Goal: Task Accomplishment & Management: Use online tool/utility

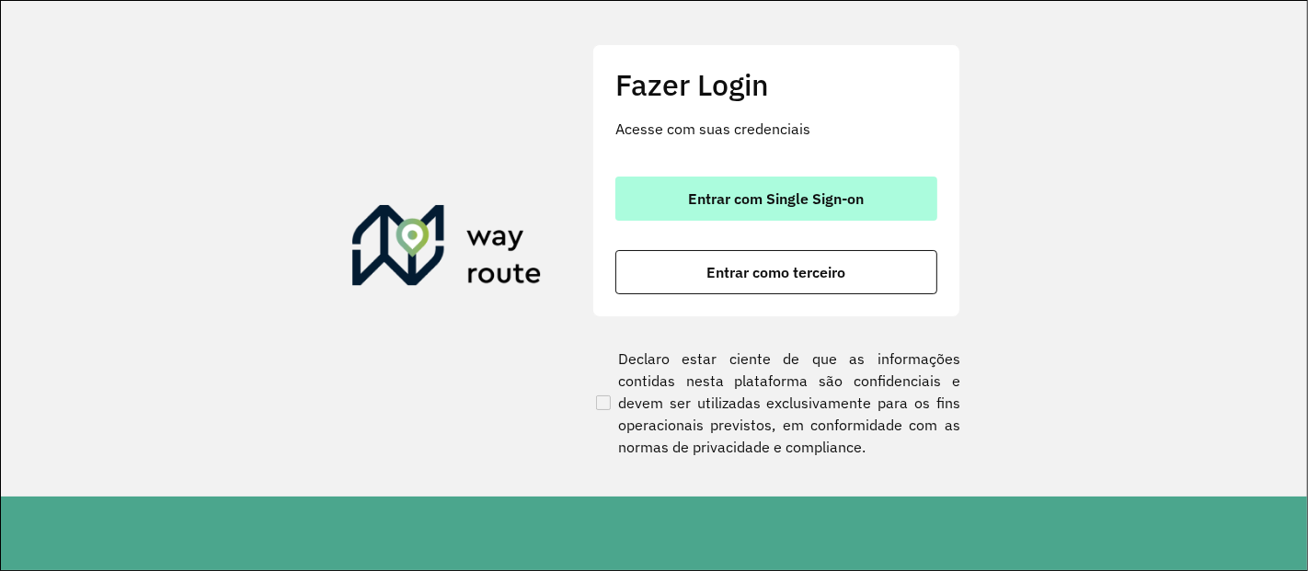
drag, startPoint x: 840, startPoint y: 213, endPoint x: 840, endPoint y: 197, distance: 16.6
click at [840, 213] on button "Entrar com Single Sign-on" at bounding box center [776, 199] width 322 height 44
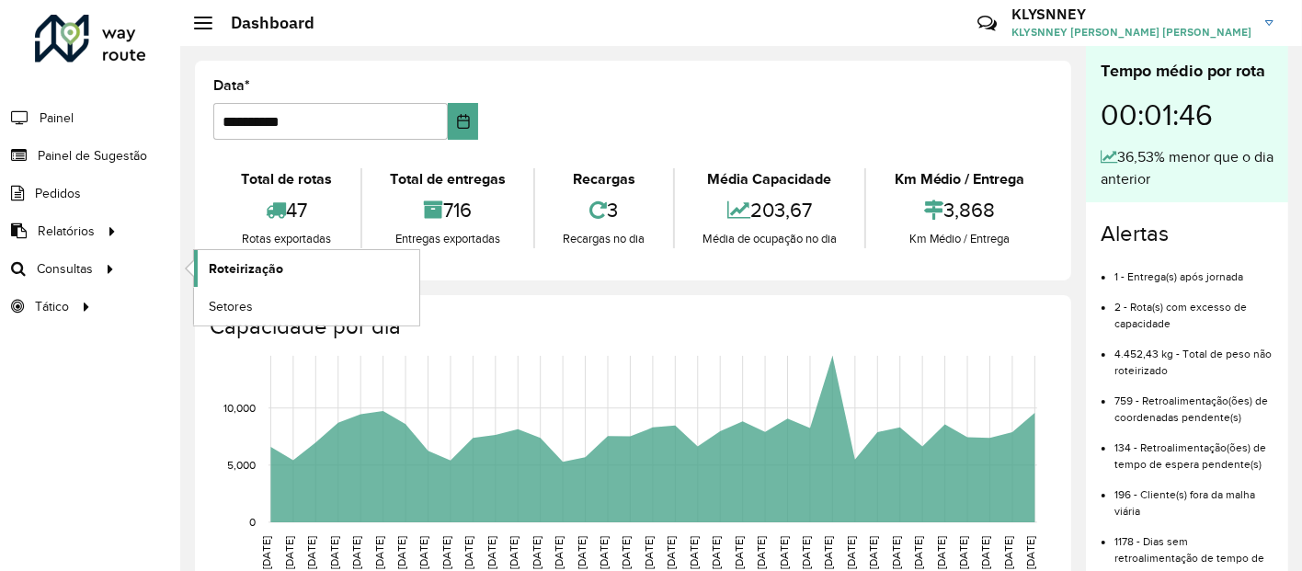
click at [217, 269] on span "Roteirização" at bounding box center [246, 268] width 74 height 19
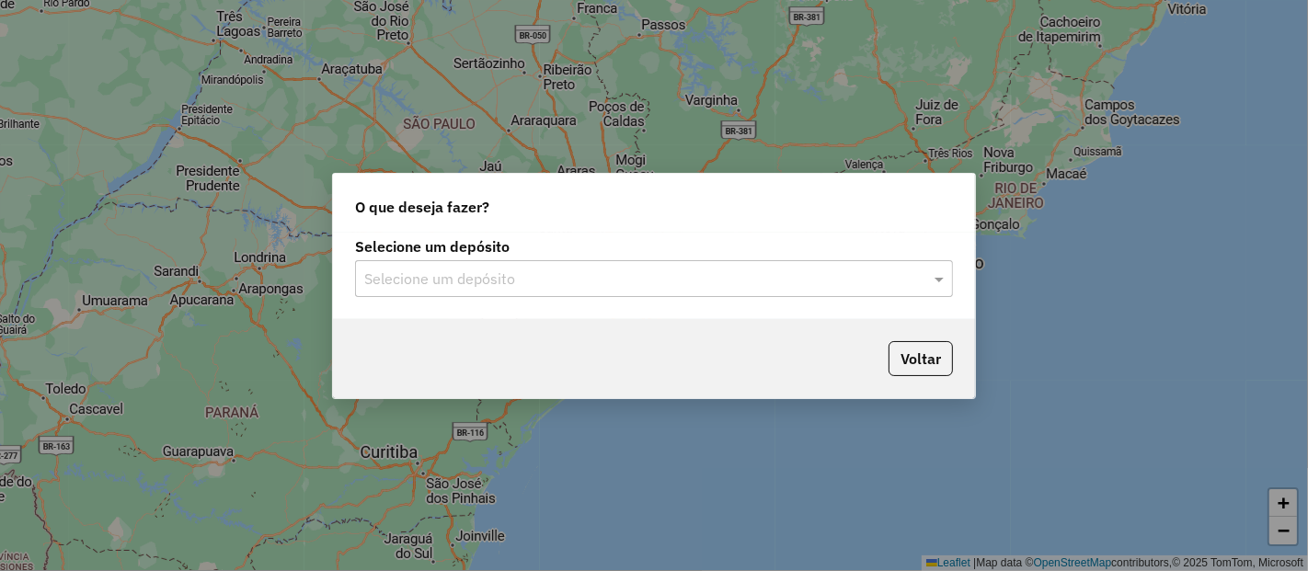
click at [550, 274] on input "text" at bounding box center [635, 280] width 543 height 22
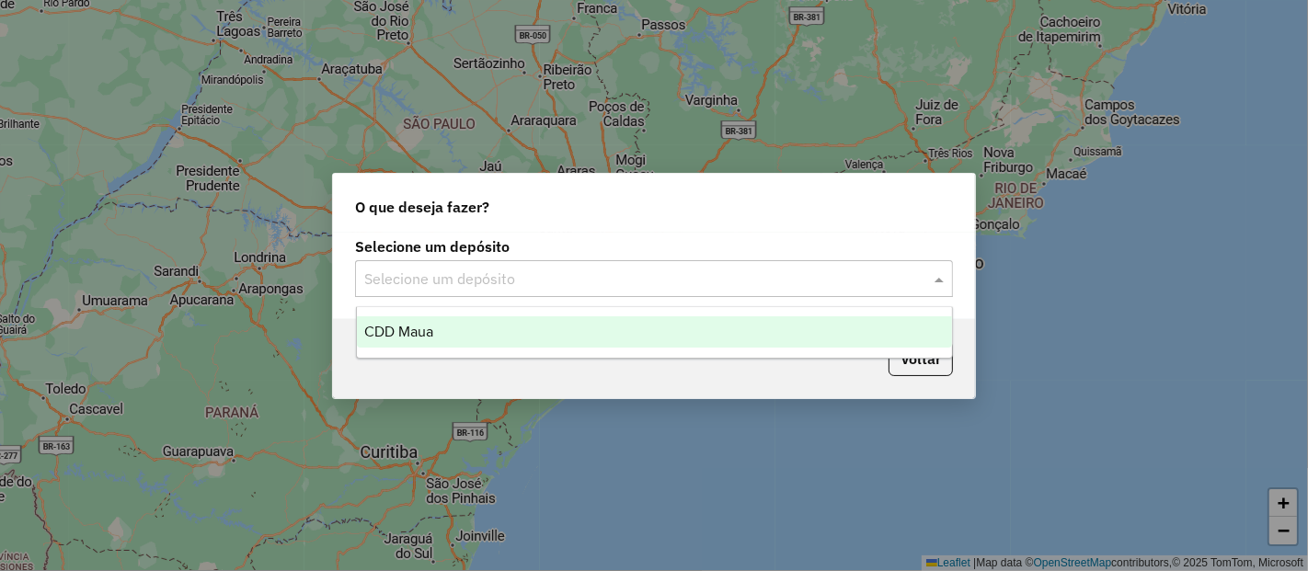
click at [492, 323] on div "CDD Maua" at bounding box center [654, 331] width 595 height 31
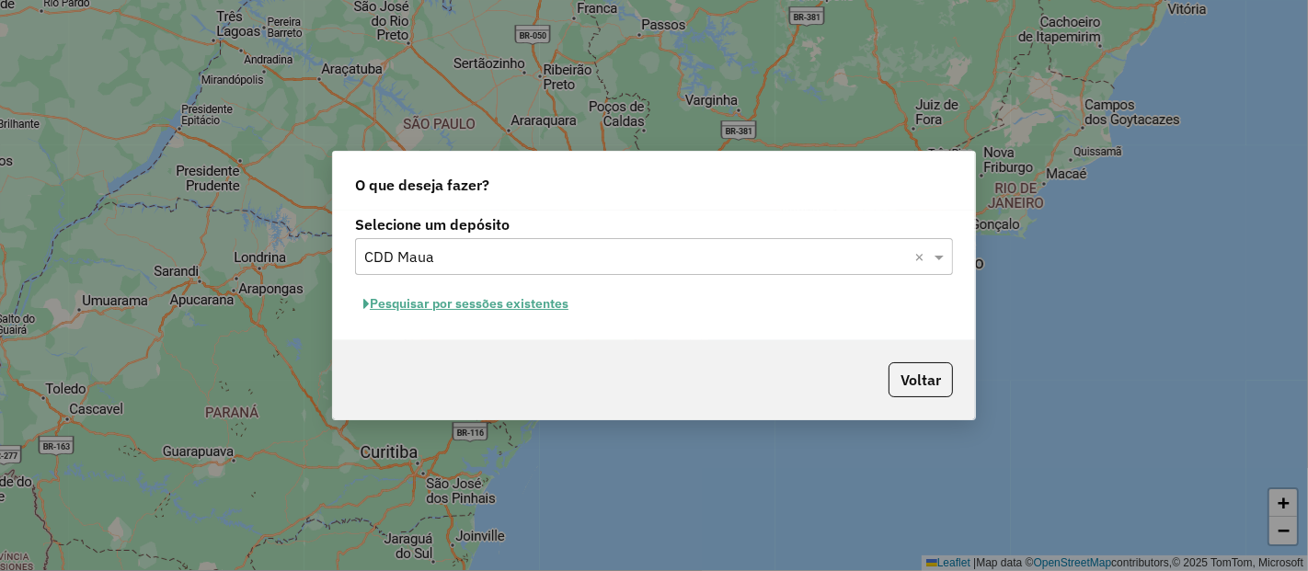
click at [488, 303] on button "Pesquisar por sessões existentes" at bounding box center [466, 304] width 222 height 29
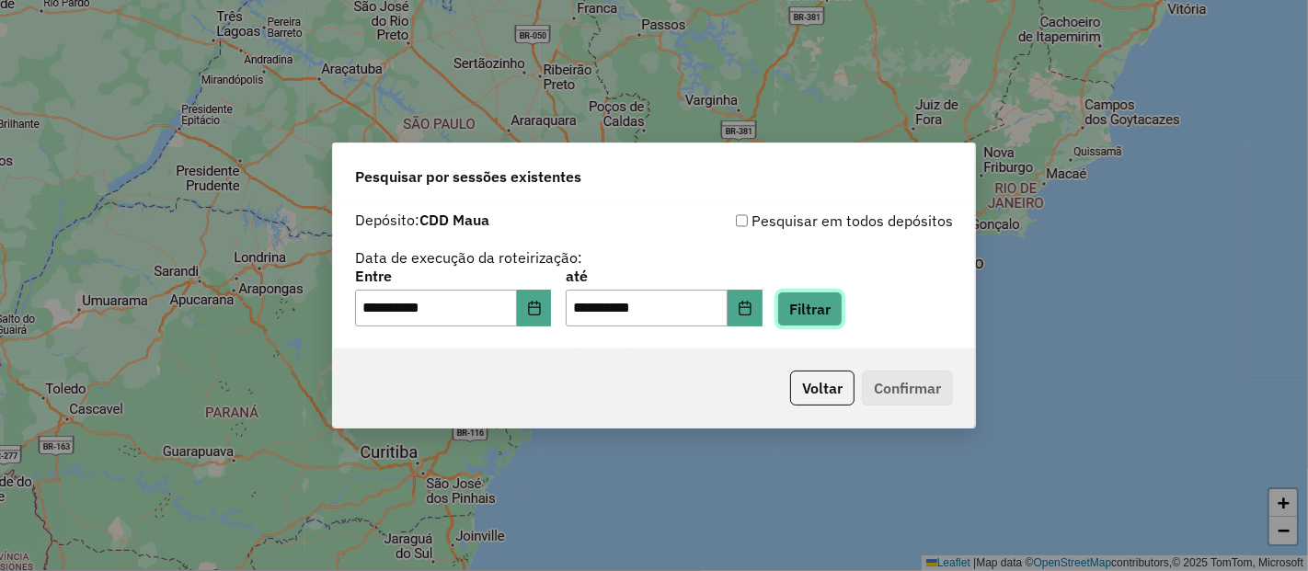
click at [835, 311] on button "Filtrar" at bounding box center [809, 309] width 65 height 35
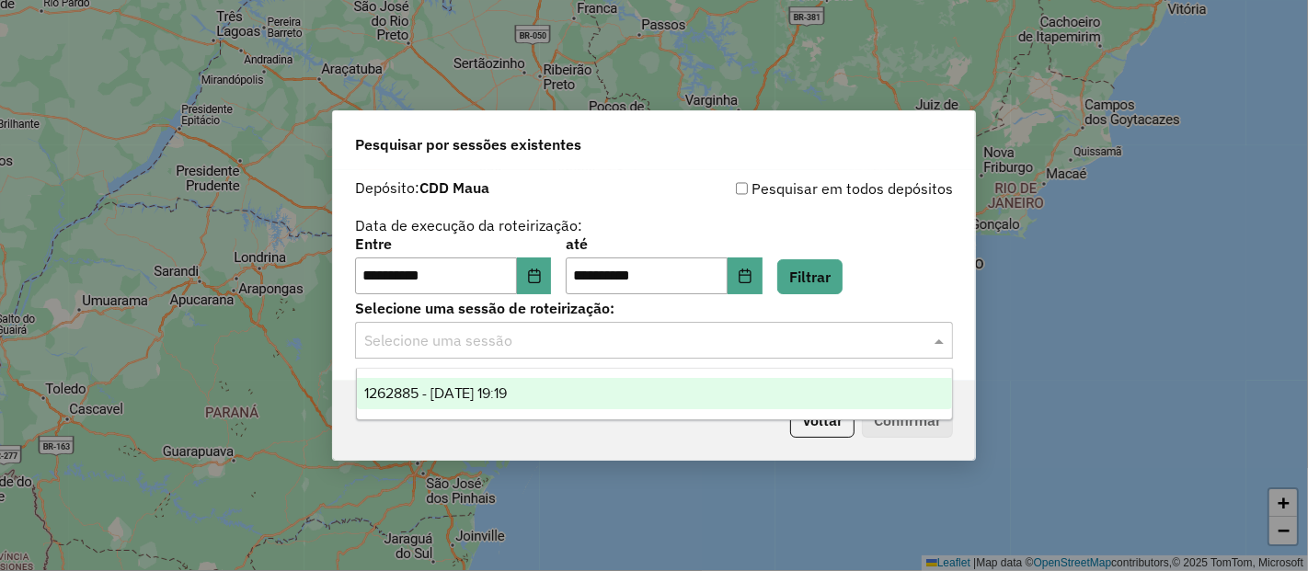
click at [787, 350] on input "text" at bounding box center [635, 341] width 543 height 22
click at [559, 393] on div "1262885 - 10/09/2025 19:19" at bounding box center [654, 393] width 595 height 31
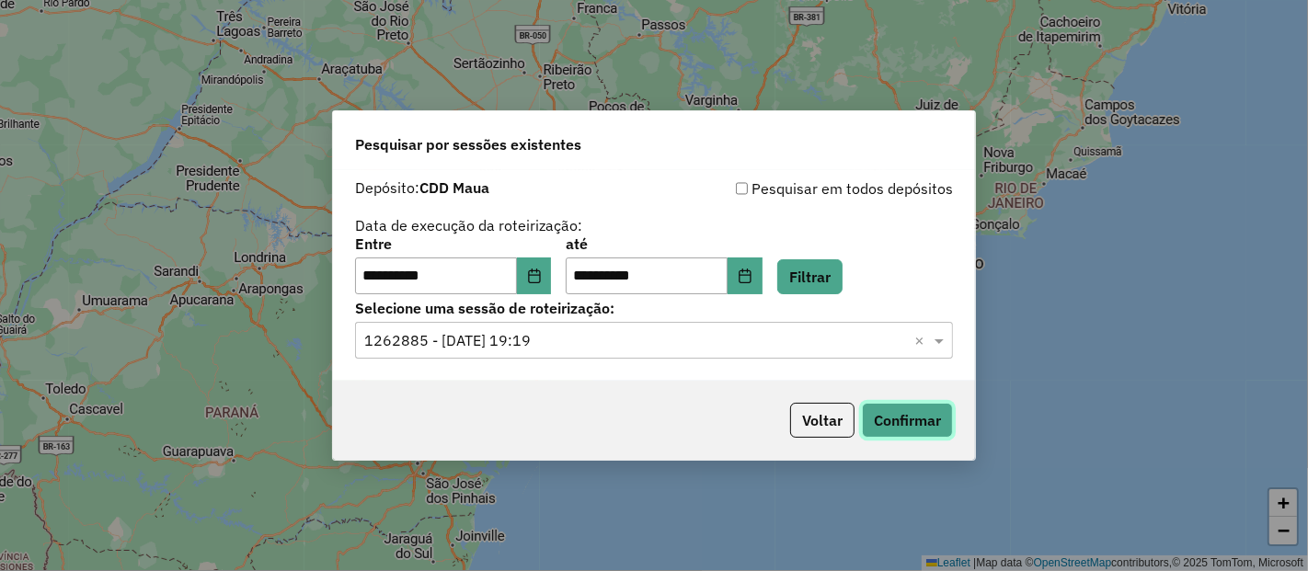
click at [901, 424] on button "Confirmar" at bounding box center [907, 420] width 91 height 35
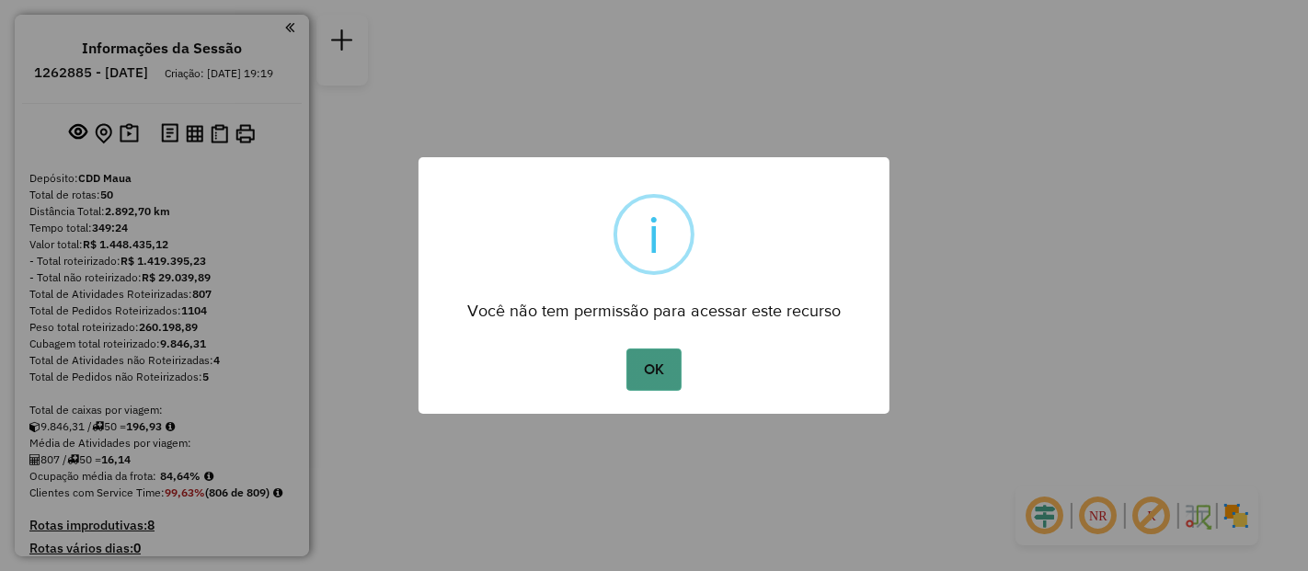
click at [650, 370] on button "OK" at bounding box center [653, 370] width 54 height 42
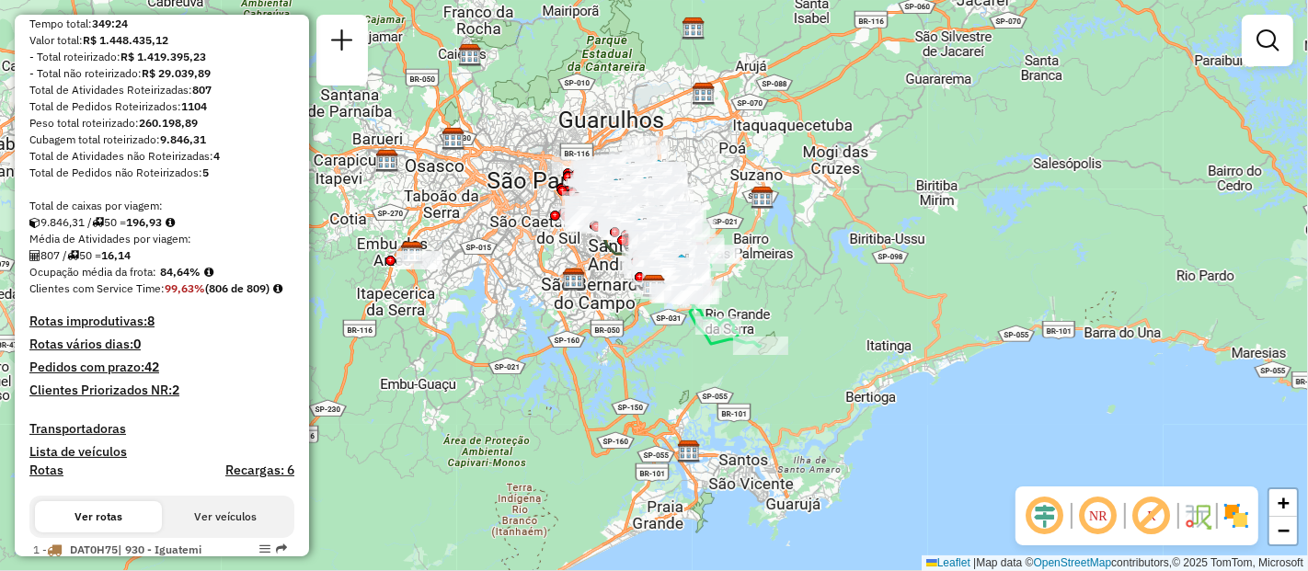
scroll to position [3547, 0]
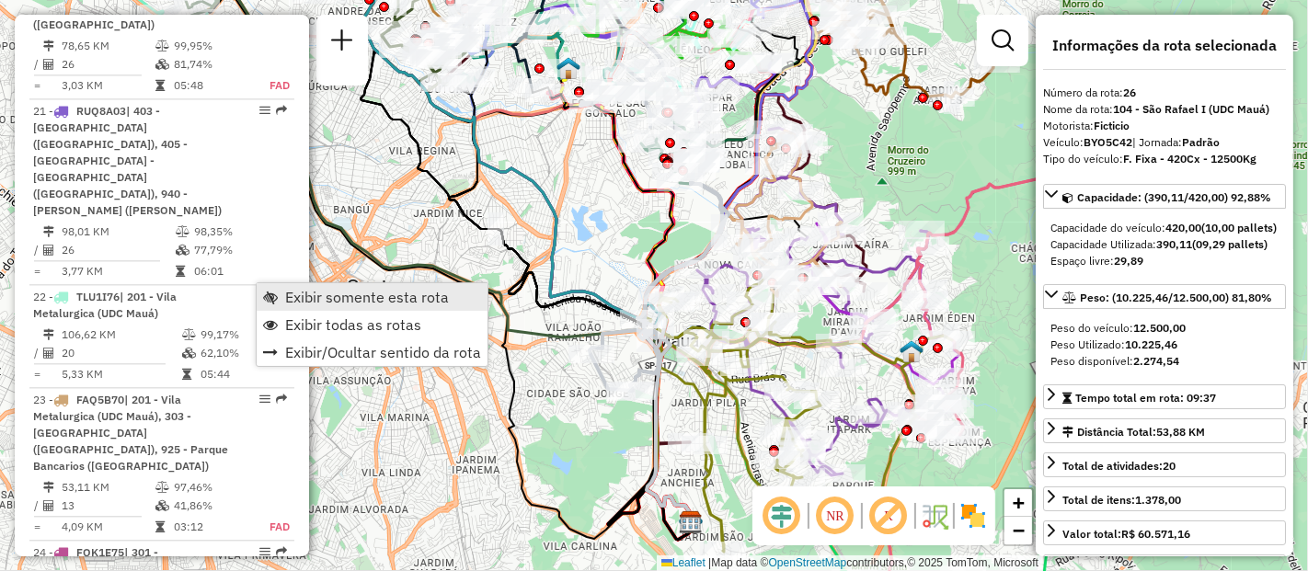
click at [310, 293] on span "Exibir somente esta rota" at bounding box center [367, 297] width 164 height 15
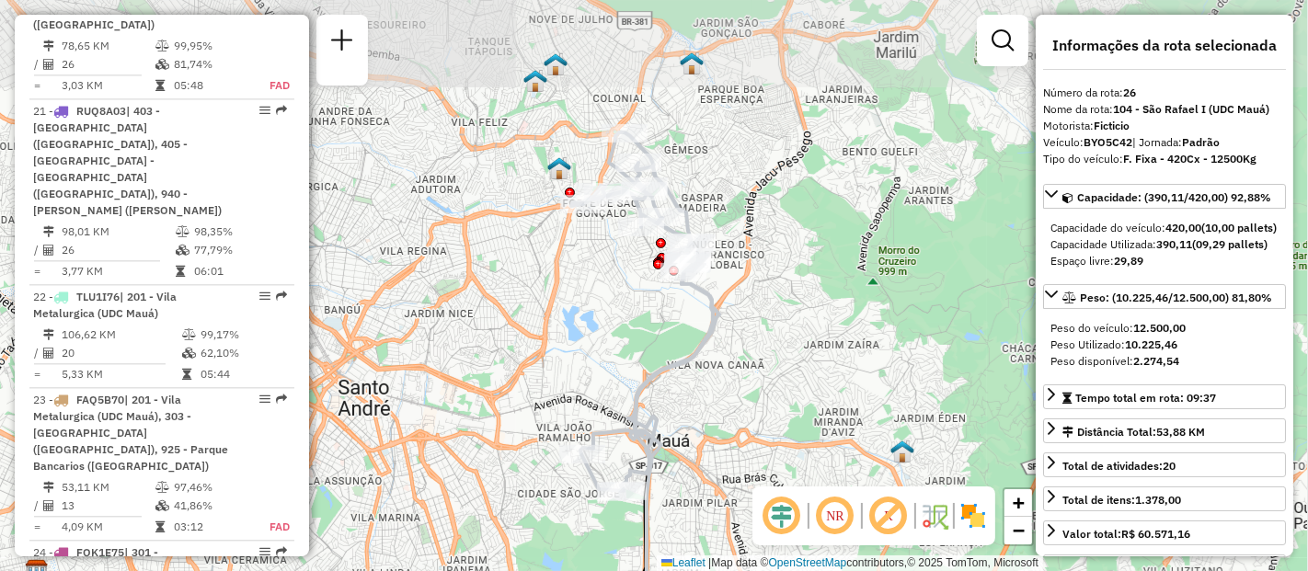
drag, startPoint x: 613, startPoint y: 194, endPoint x: 603, endPoint y: 295, distance: 101.6
click at [603, 295] on div "Janela de atendimento Grade de atendimento Capacidade Transportadoras Veículos …" at bounding box center [654, 285] width 1308 height 571
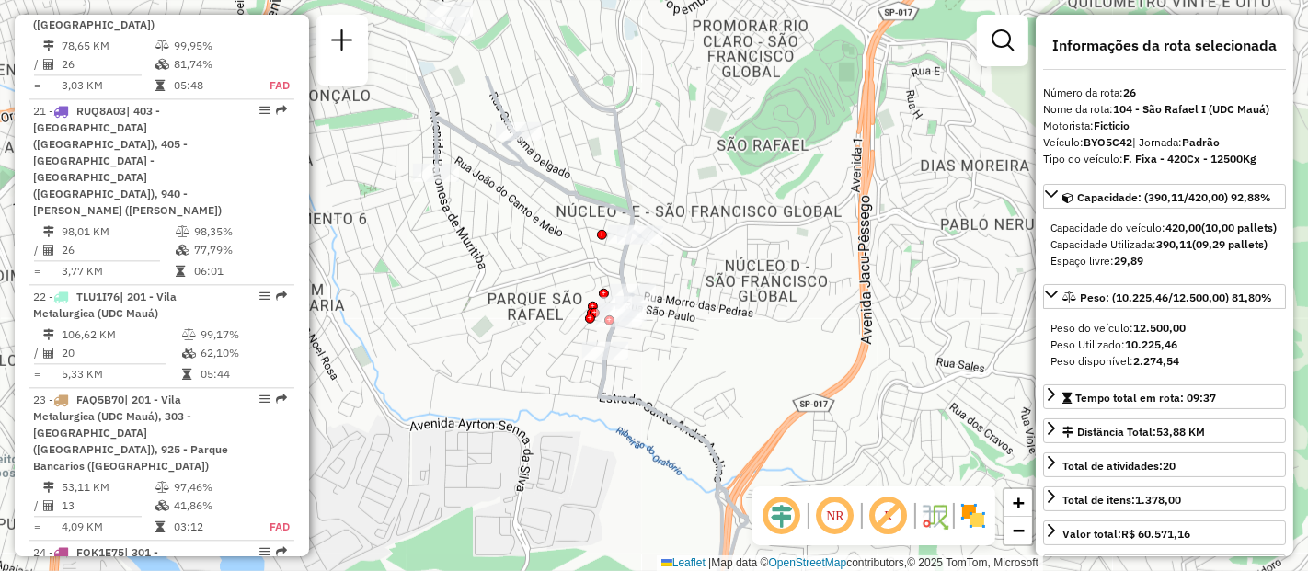
drag, startPoint x: 685, startPoint y: 169, endPoint x: 697, endPoint y: 256, distance: 87.3
click at [697, 256] on div "Janela de atendimento Grade de atendimento Capacidade Transportadoras Veículos …" at bounding box center [654, 285] width 1308 height 571
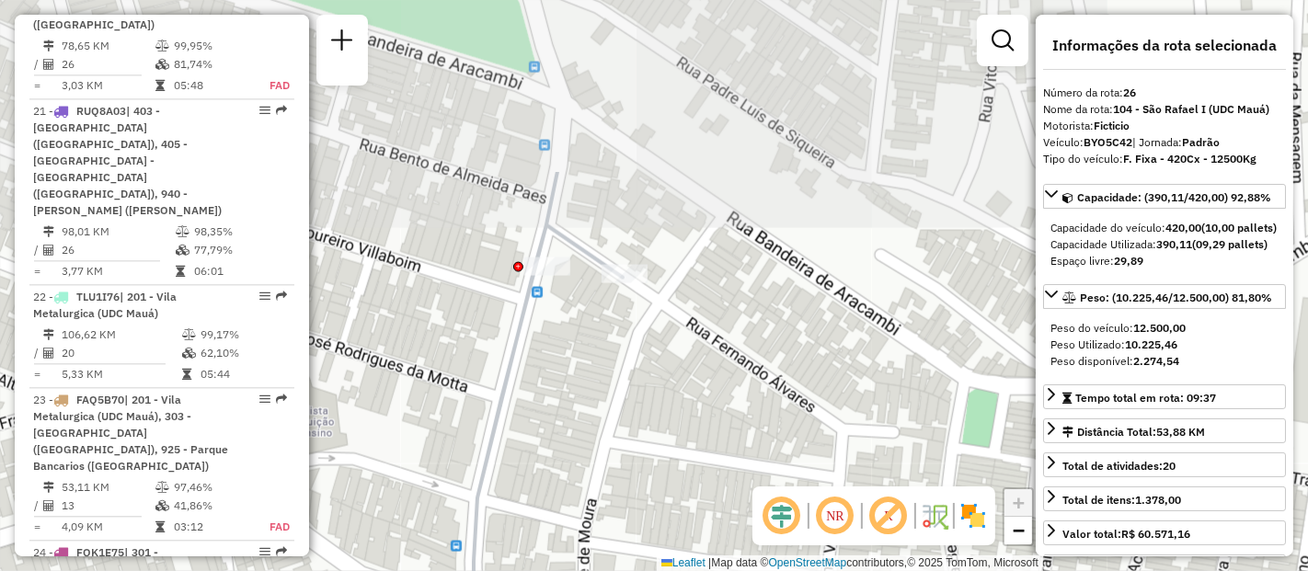
drag, startPoint x: 571, startPoint y: 185, endPoint x: 557, endPoint y: 402, distance: 217.5
click at [565, 414] on div "Janela de atendimento Grade de atendimento Capacidade Transportadoras Veículos …" at bounding box center [654, 285] width 1308 height 571
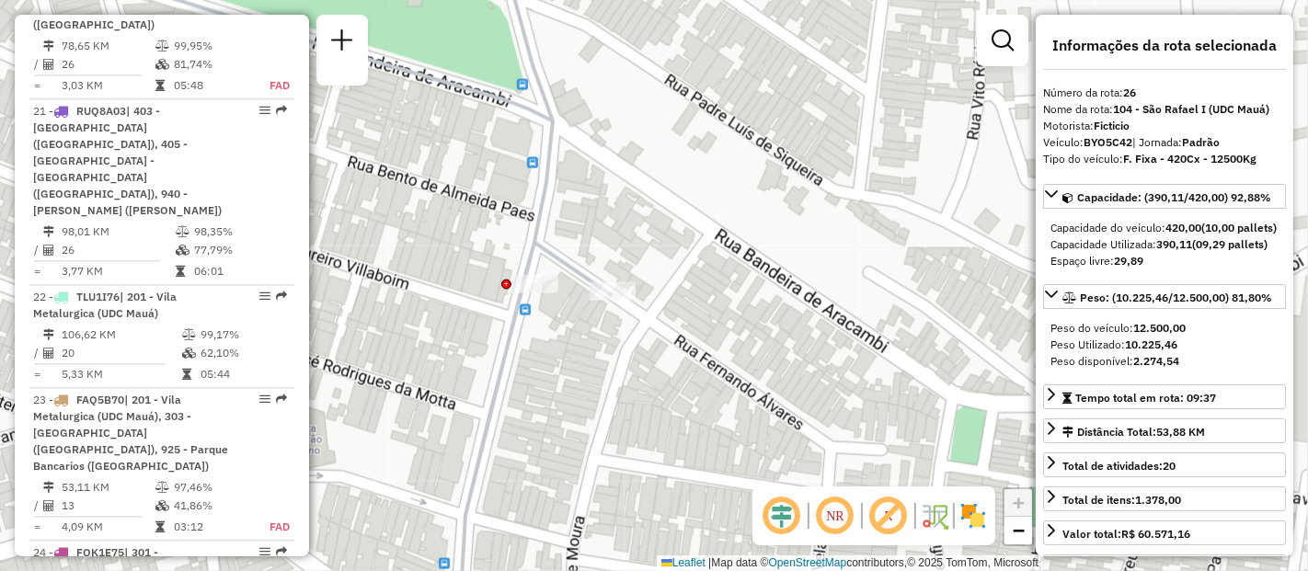
drag, startPoint x: 601, startPoint y: 177, endPoint x: 592, endPoint y: 136, distance: 41.3
click at [590, 135] on div "Janela de atendimento Grade de atendimento Capacidade Transportadoras Veículos …" at bounding box center [654, 285] width 1308 height 571
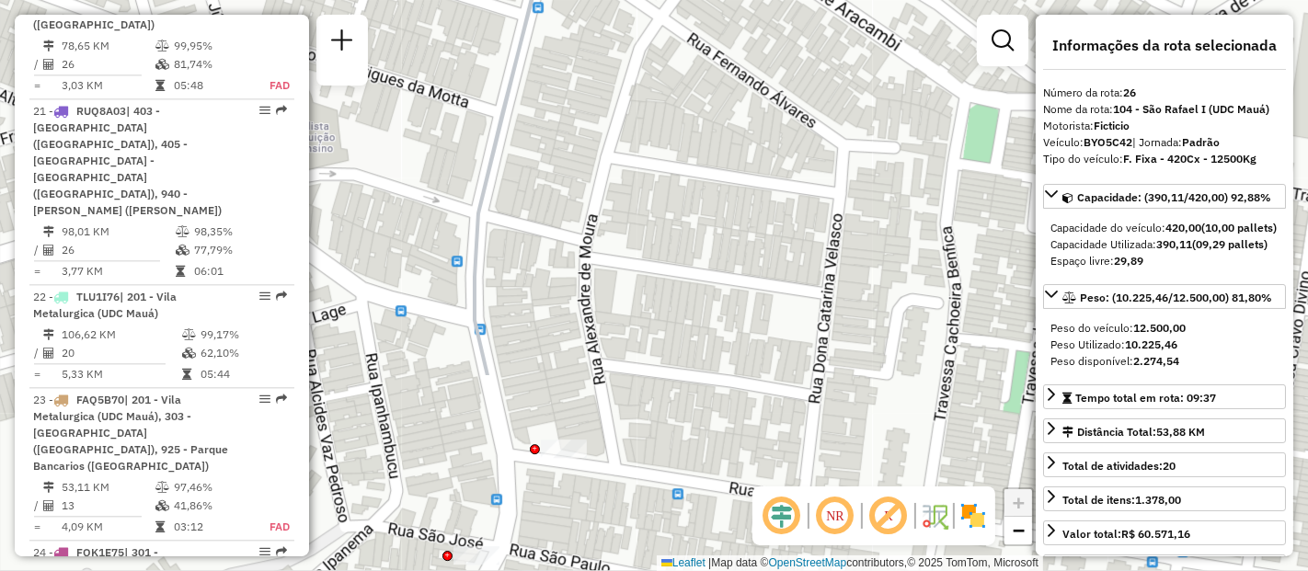
drag, startPoint x: 572, startPoint y: 380, endPoint x: 579, endPoint y: 126, distance: 253.9
click at [579, 126] on div "Janela de atendimento Grade de atendimento Capacidade Transportadoras Veículos …" at bounding box center [654, 285] width 1308 height 571
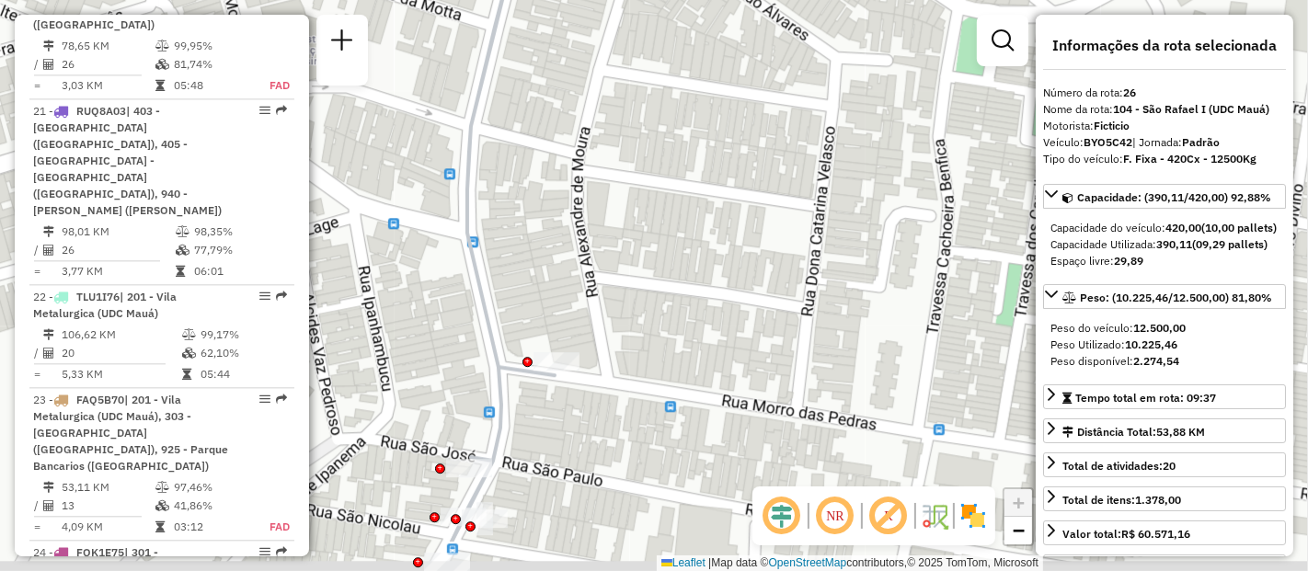
drag, startPoint x: 618, startPoint y: 224, endPoint x: 589, endPoint y: 9, distance: 217.2
click at [589, 9] on div "Janela de atendimento Grade de atendimento Capacidade Transportadoras Veículos …" at bounding box center [654, 285] width 1308 height 571
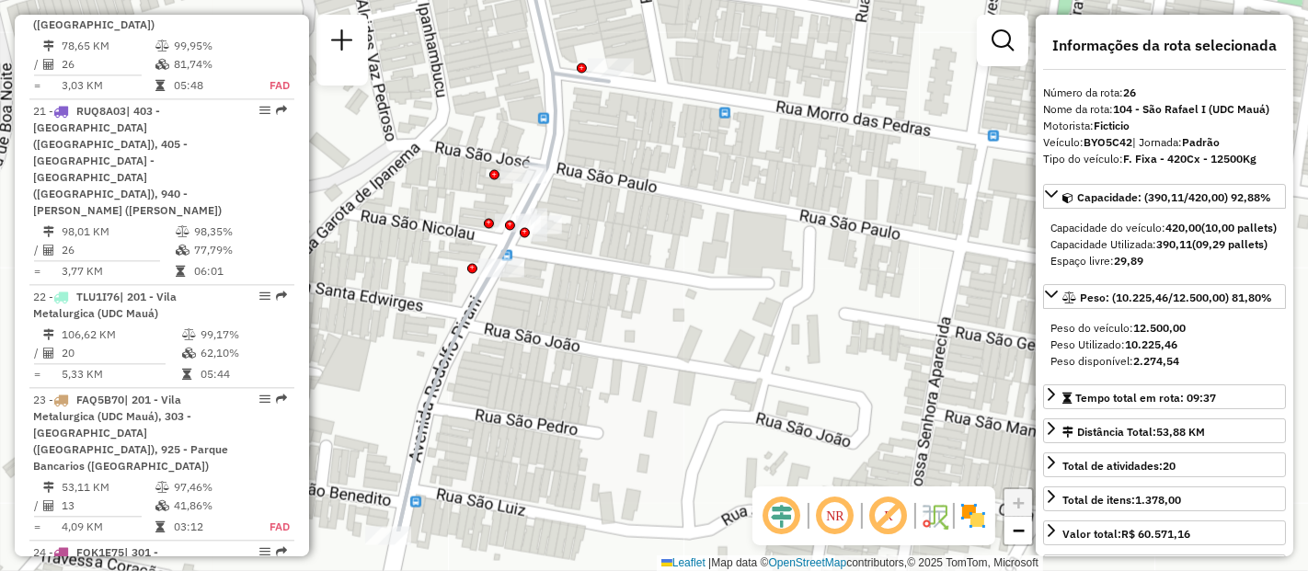
drag, startPoint x: 567, startPoint y: 359, endPoint x: 648, endPoint y: 263, distance: 125.3
click at [648, 263] on div "Janela de atendimento Grade de atendimento Capacidade Transportadoras Veículos …" at bounding box center [654, 285] width 1308 height 571
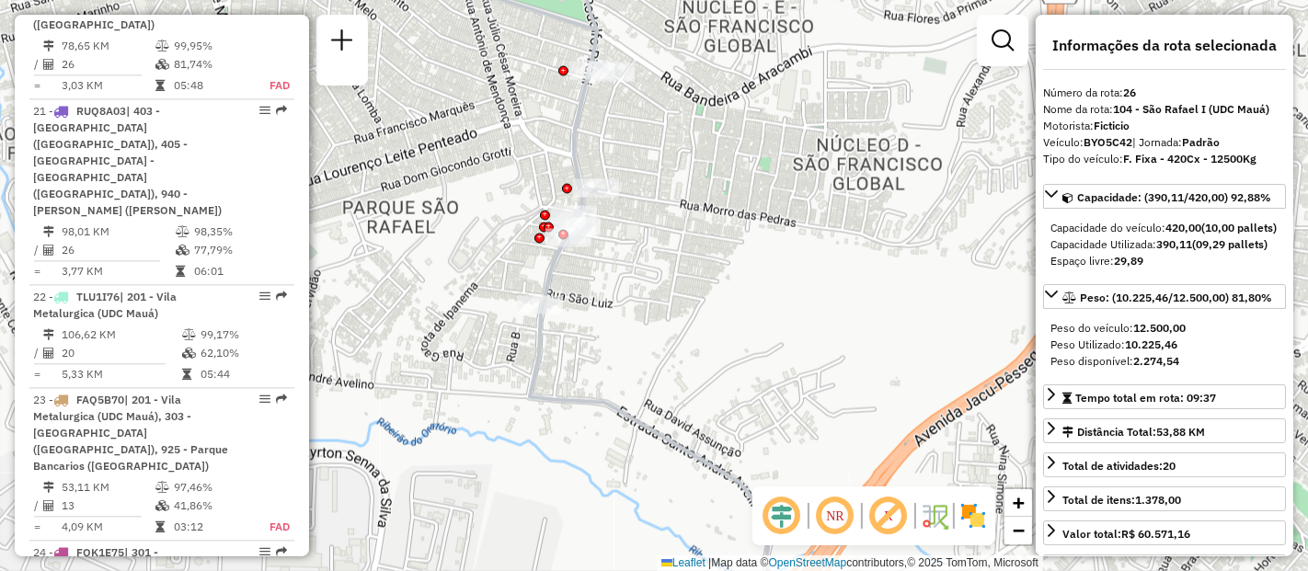
scroll to position [3649, 0]
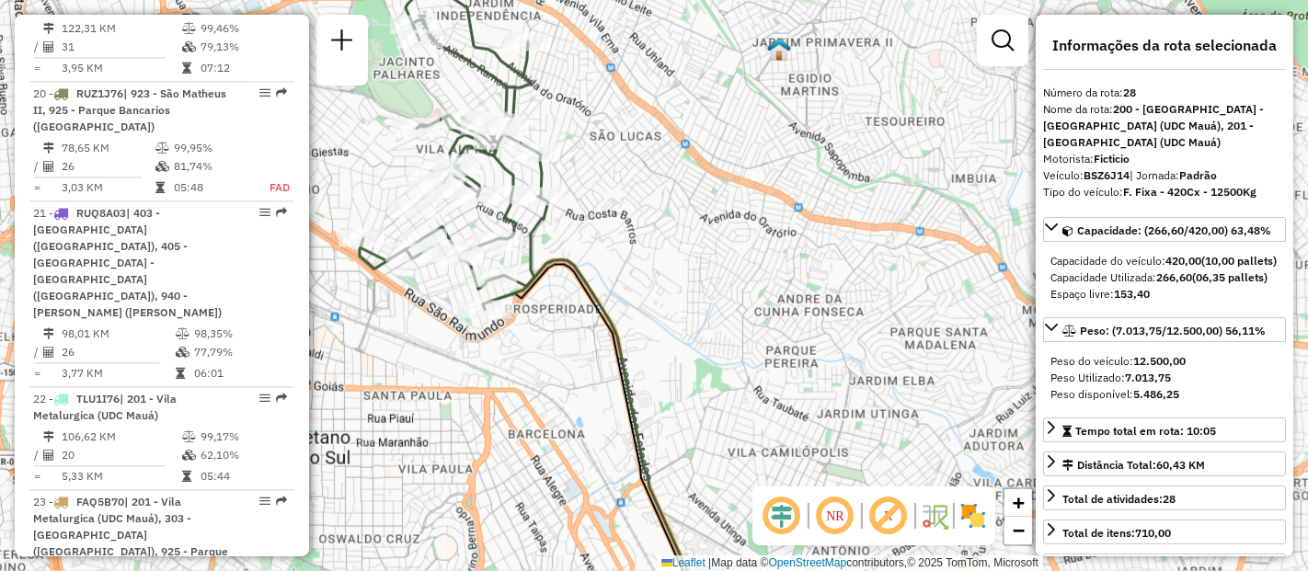
scroll to position [3343, 0]
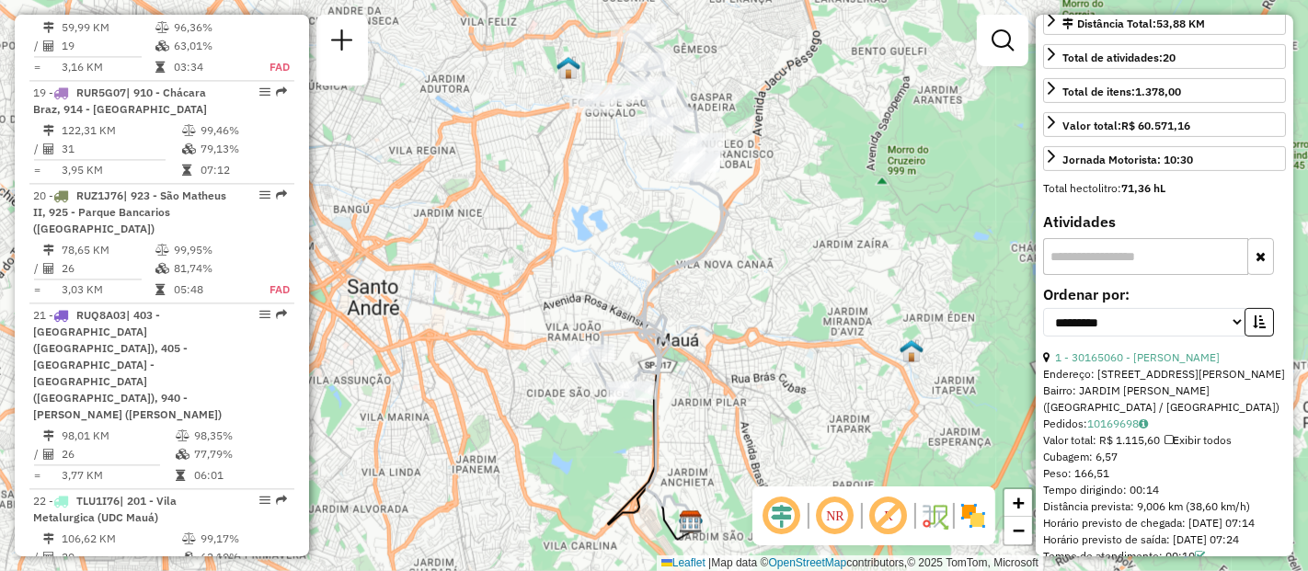
scroll to position [510, 0]
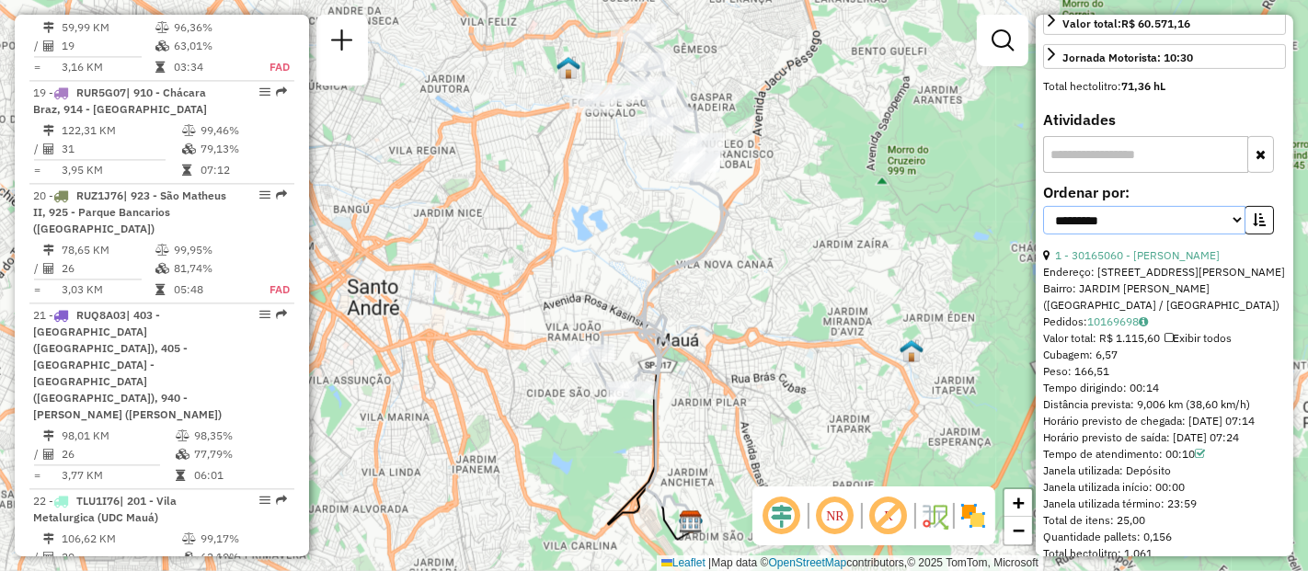
click at [1228, 235] on select "**********" at bounding box center [1144, 220] width 202 height 29
select select "*********"
click at [1043, 232] on select "**********" at bounding box center [1144, 220] width 202 height 29
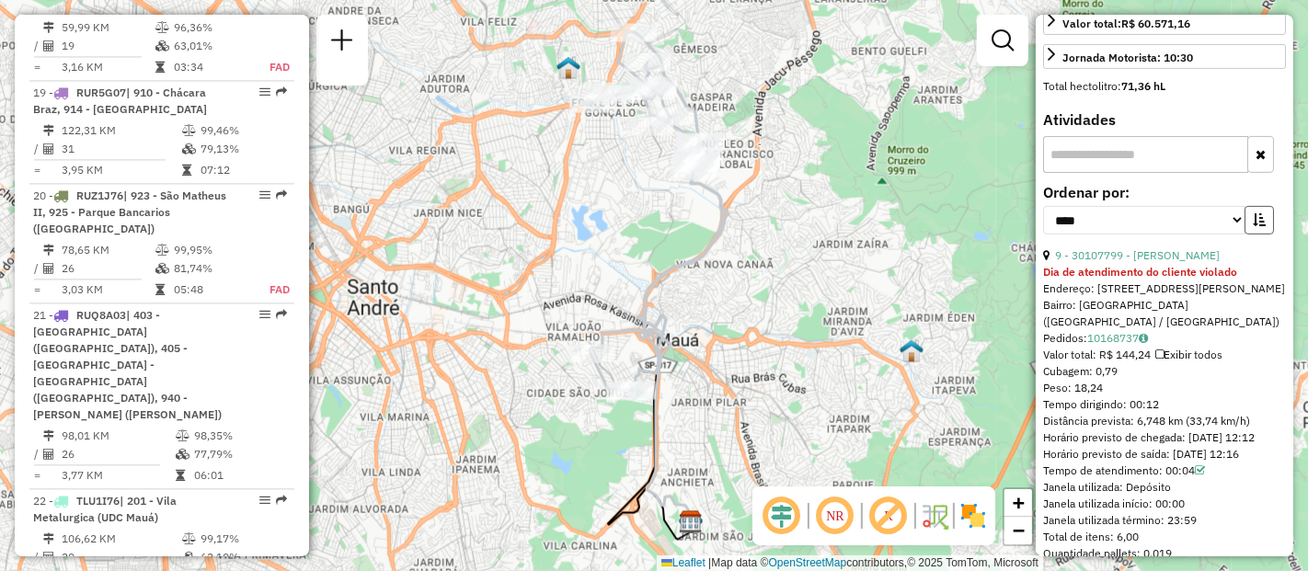
click at [1253, 226] on icon "button" at bounding box center [1259, 219] width 13 height 13
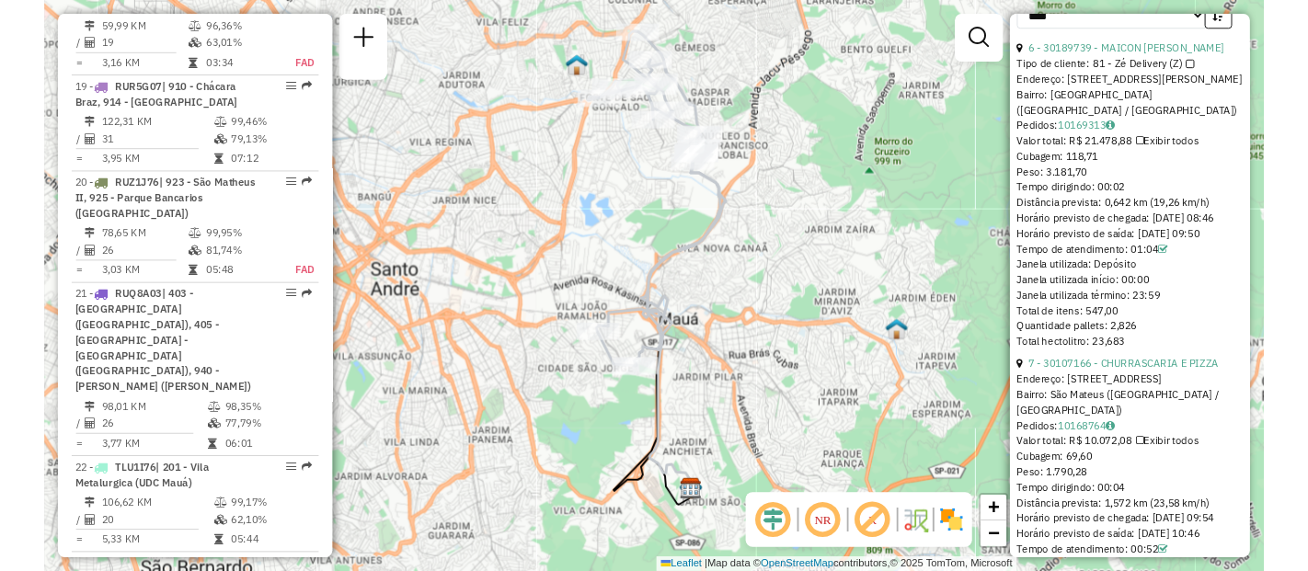
scroll to position [715, 0]
